Goal: Information Seeking & Learning: Learn about a topic

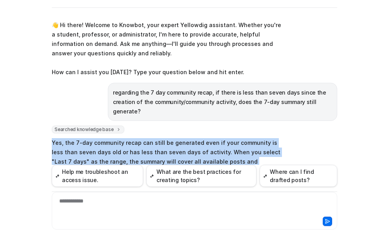
scroll to position [103, 0]
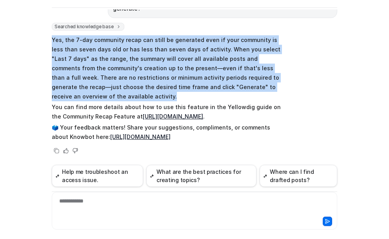
click at [35, 64] on div "Y Yellowdig Support Powered by eesel Reset Chat 👋 Hi there! Welcome to Knowbot,…" at bounding box center [194, 119] width 389 height 239
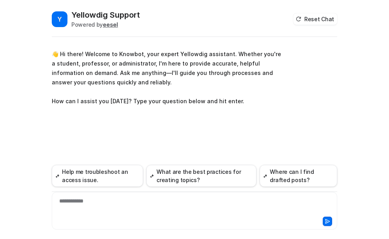
click at [71, 202] on div "**********" at bounding box center [195, 206] width 282 height 18
paste div
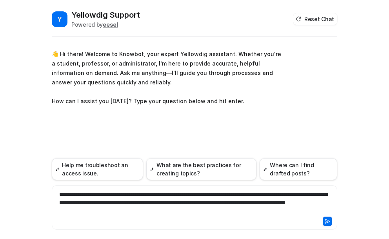
click at [328, 219] on icon at bounding box center [327, 221] width 5 height 5
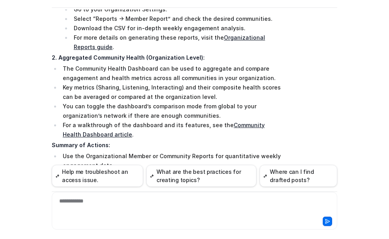
scroll to position [193, 0]
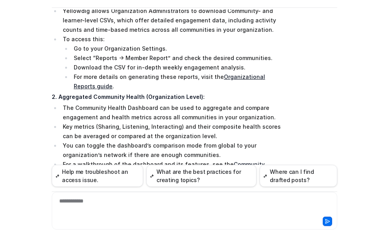
click at [235, 73] on link "Organizational Reports guide" at bounding box center [170, 81] width 192 height 16
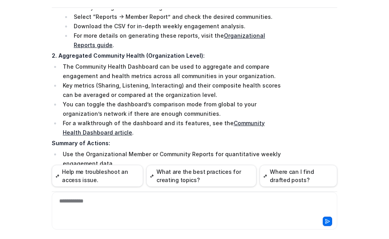
scroll to position [232, 0]
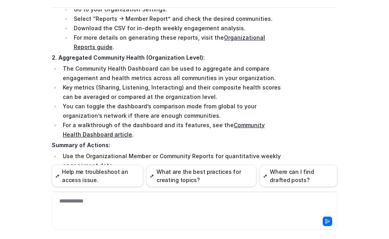
click at [236, 122] on link "Community Health Dashboard article" at bounding box center [164, 130] width 202 height 16
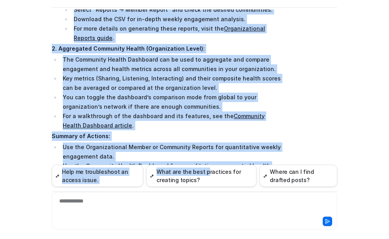
scroll to position [310, 0]
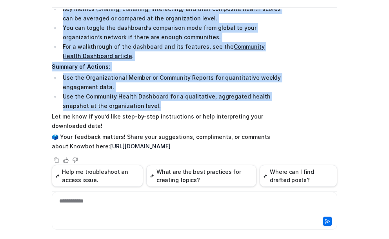
drag, startPoint x: 49, startPoint y: 78, endPoint x: 212, endPoint y: 100, distance: 164.3
copy span "Lor ips dolo sitametconse-adip elitseddoe tempori, utlaboree dolorem aliqua eni…"
